Goal: Task Accomplishment & Management: Use online tool/utility

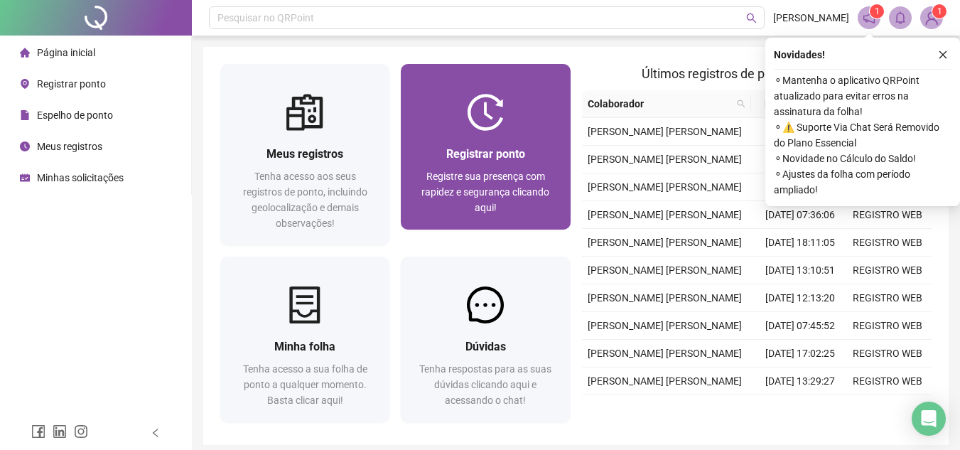
click at [456, 138] on div "Registrar ponto Registre sua presença com rapidez e segurança clicando aqui!" at bounding box center [485, 180] width 169 height 99
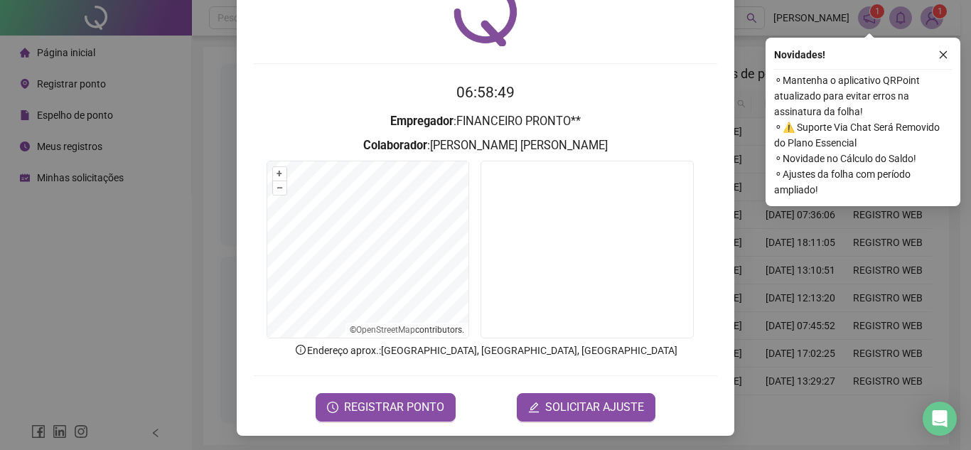
scroll to position [74, 0]
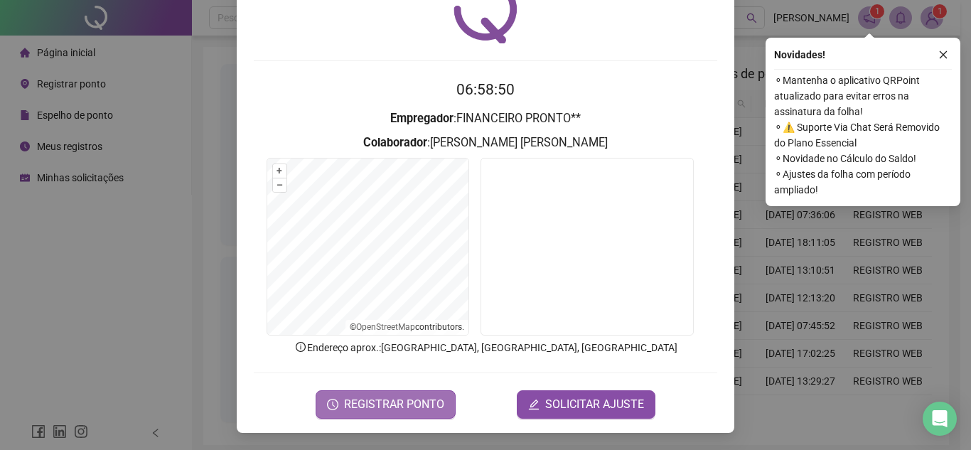
click at [402, 409] on span "REGISTRAR PONTO" at bounding box center [394, 404] width 100 height 17
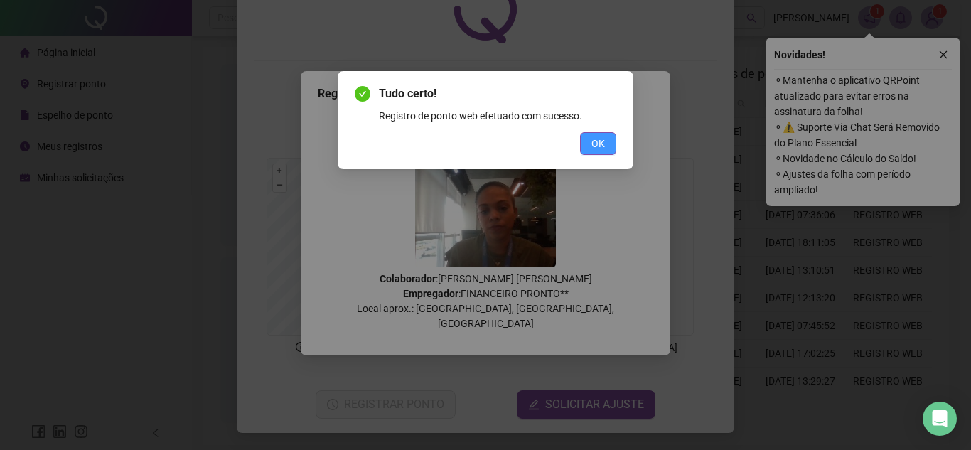
click at [605, 146] on button "OK" at bounding box center [598, 143] width 36 height 23
